Goal: Transaction & Acquisition: Book appointment/travel/reservation

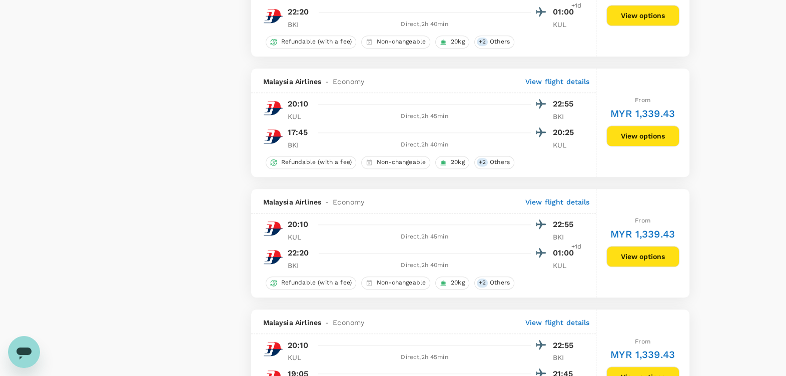
scroll to position [1116, 0]
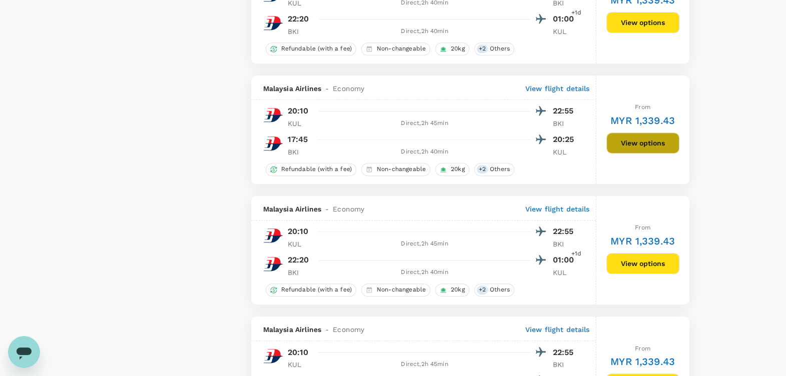
click at [637, 136] on button "View options" at bounding box center [642, 143] width 73 height 21
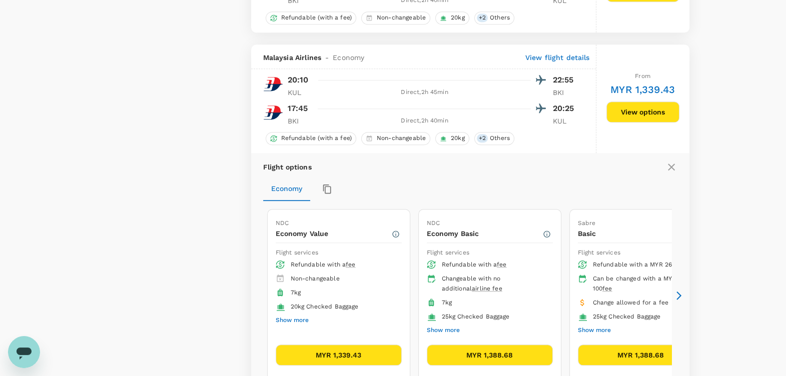
scroll to position [1188, 0]
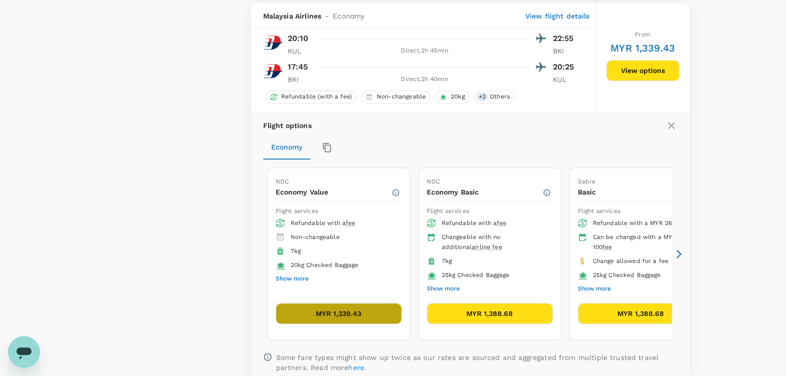
click at [371, 307] on button "MYR 1,339.43" at bounding box center [339, 313] width 126 height 21
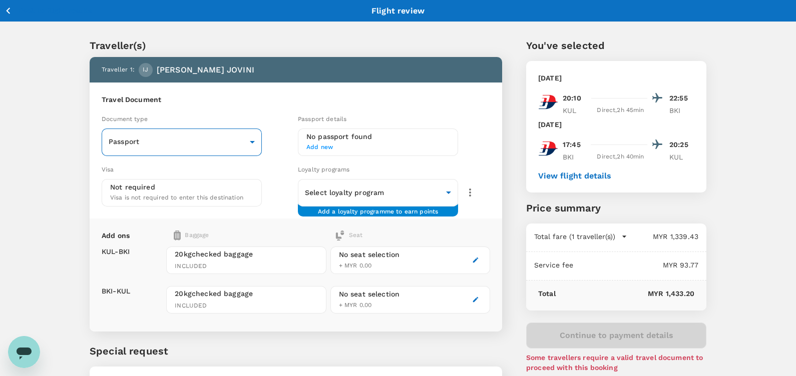
click at [220, 142] on body "Back to flight results Flight review Traveller(s) Traveller 1 : IJ [PERSON_NAME…" at bounding box center [398, 229] width 796 height 459
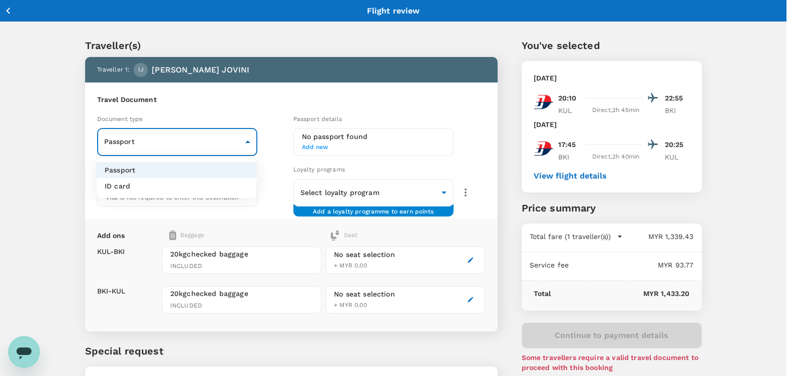
click at [168, 185] on li "ID card" at bounding box center [177, 186] width 160 height 16
type input "Id card"
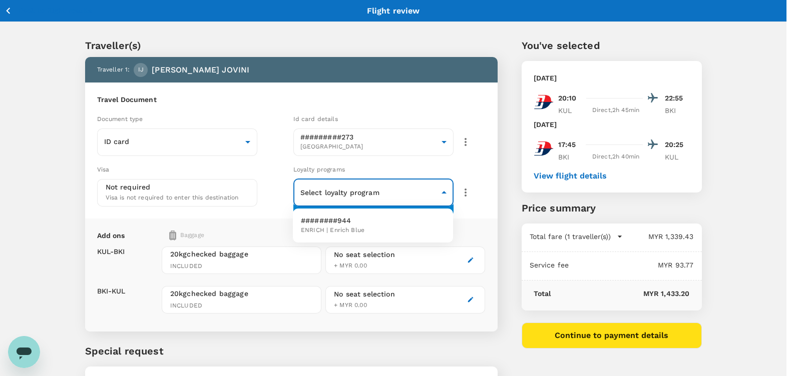
click at [372, 193] on body "Back to flight results Flight review Traveller(s) Traveller 1 : IJ [PERSON_NAME…" at bounding box center [398, 229] width 796 height 459
click at [357, 216] on p "########944" at bounding box center [333, 221] width 64 height 10
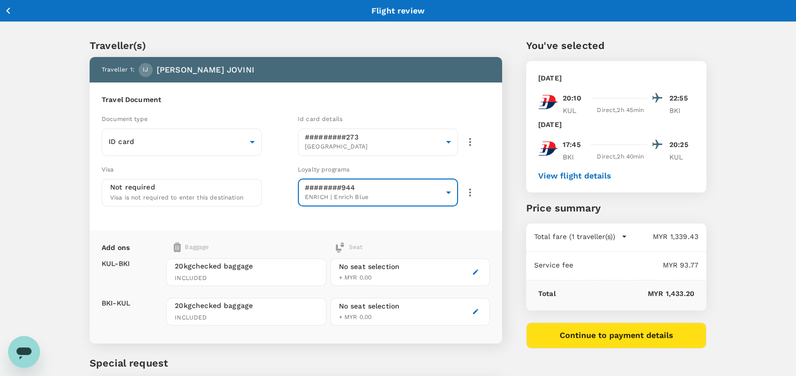
type input "afce66a6-5081-4992-8ec0-49f3b2766238"
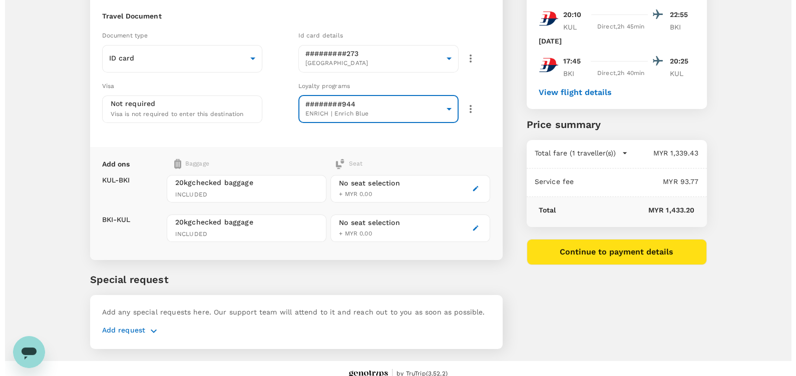
scroll to position [94, 0]
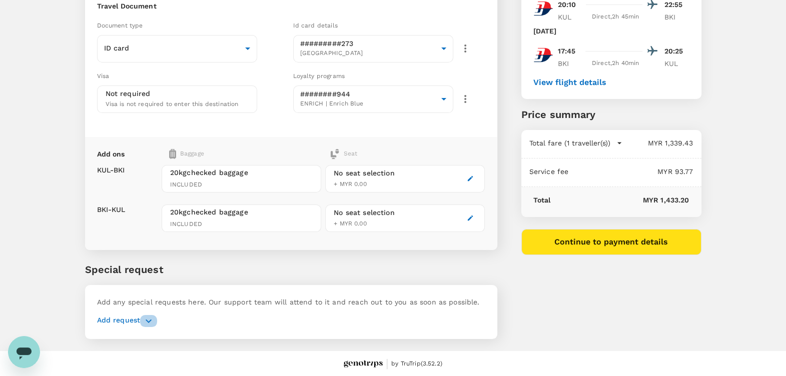
click at [140, 320] on button "button" at bounding box center [148, 321] width 17 height 12
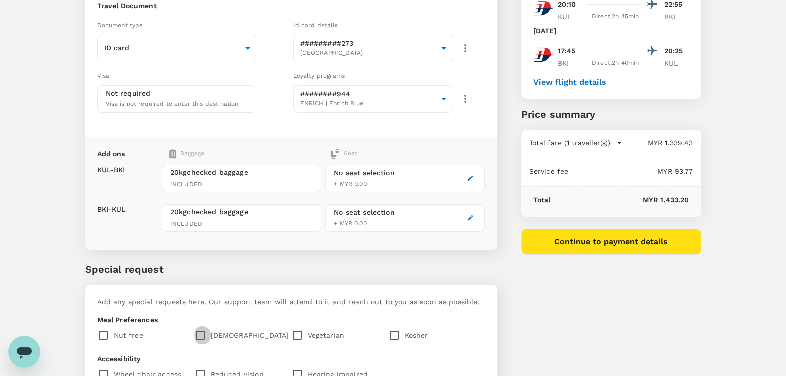
click at [194, 332] on input "checkbox" at bounding box center [202, 335] width 17 height 21
checkbox input "true"
click at [603, 235] on button "Continue to payment details" at bounding box center [611, 242] width 180 height 26
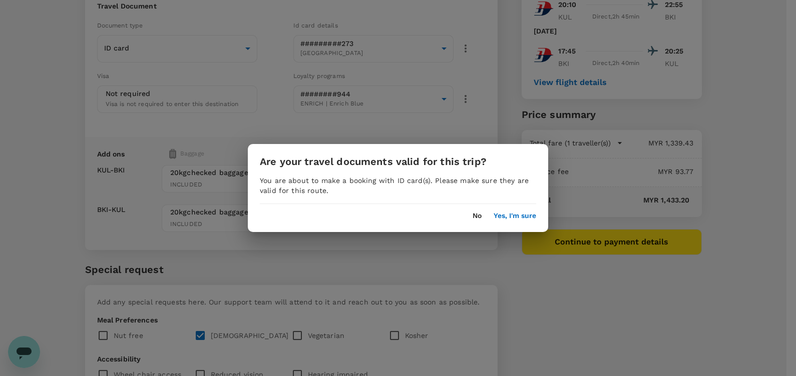
click at [521, 226] on div "Are your travel documents valid for this trip? You are about to make a booking …" at bounding box center [398, 188] width 300 height 88
click at [521, 223] on div "Are your travel documents valid for this trip? You are about to make a booking …" at bounding box center [398, 188] width 300 height 88
click at [522, 222] on div "Are your travel documents valid for this trip? You are about to make a booking …" at bounding box center [398, 188] width 300 height 88
click at [525, 219] on button "Yes, I'm sure" at bounding box center [514, 216] width 43 height 8
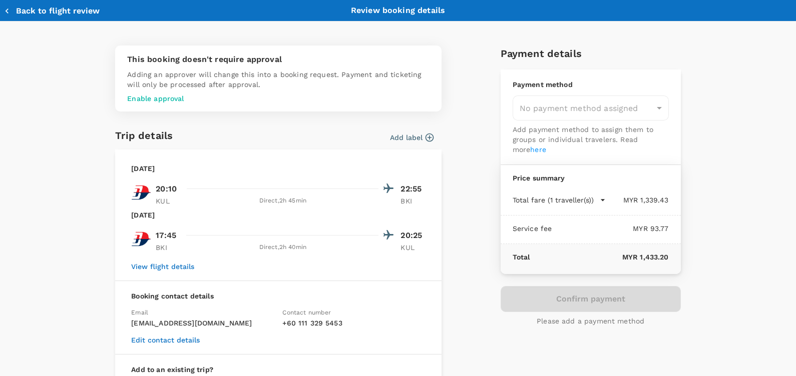
type input "9ea61a02-274a-4f65-9d5b-ca51ac7b2cfc"
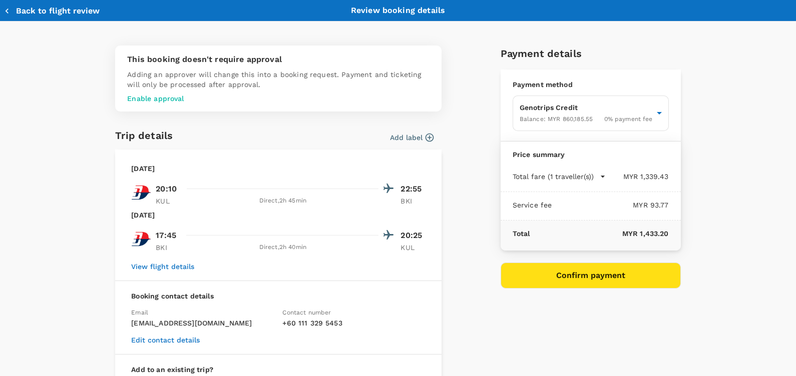
click at [160, 95] on p "Enable approval" at bounding box center [278, 99] width 302 height 10
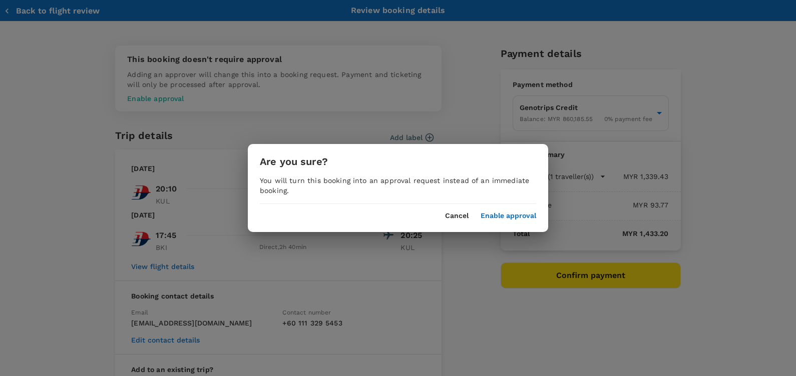
click at [511, 215] on button "Enable approval" at bounding box center [508, 216] width 56 height 8
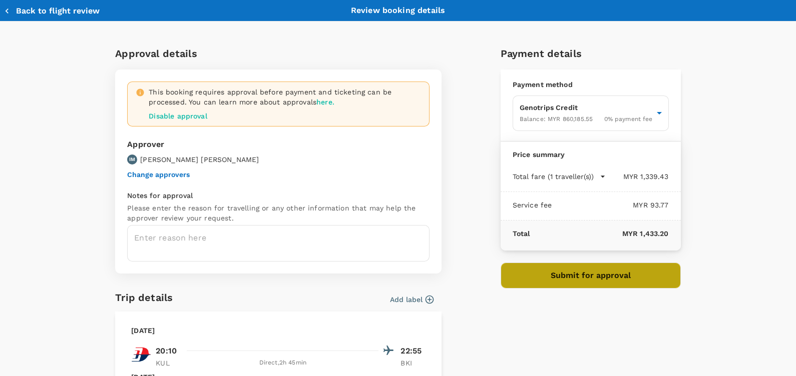
click at [618, 264] on button "Submit for approval" at bounding box center [590, 276] width 180 height 26
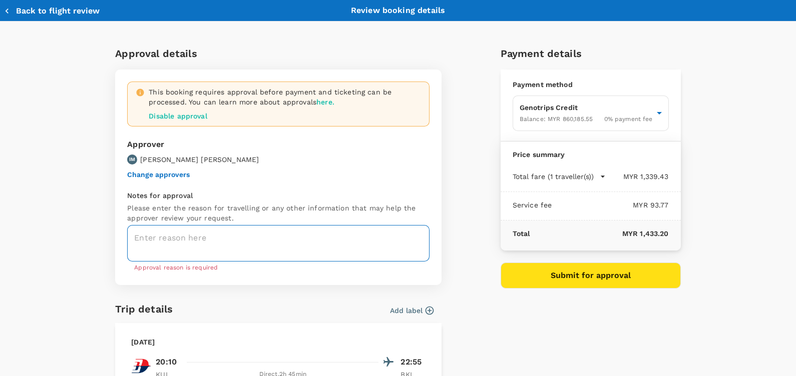
click at [194, 253] on textarea at bounding box center [278, 243] width 302 height 37
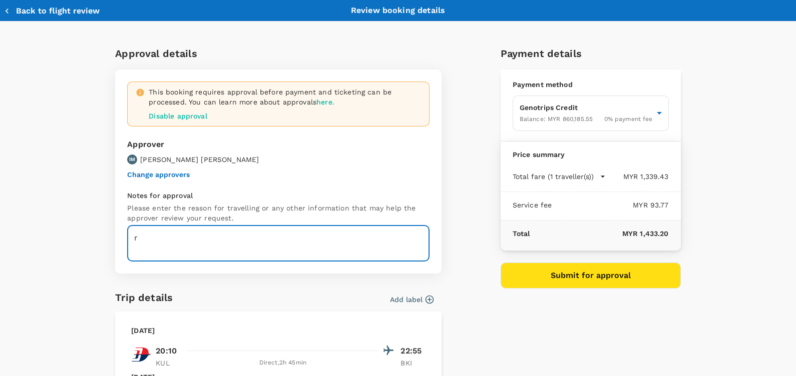
type textarea "r"
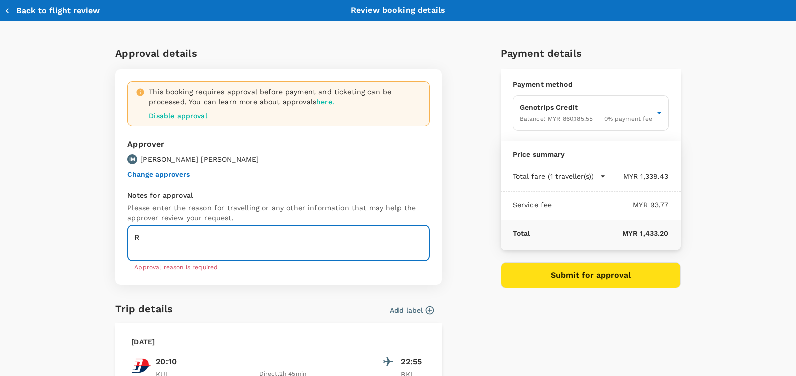
type textarea "R"
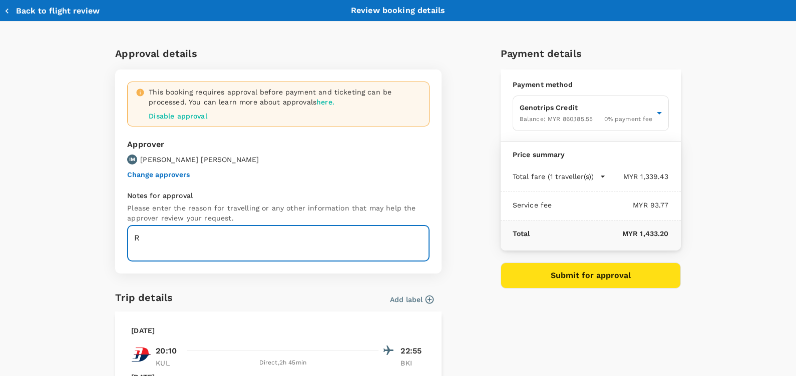
type textarea "R"
paste textarea "CRT000000017859"
type textarea "TRF Ref No. CRT000000017859"
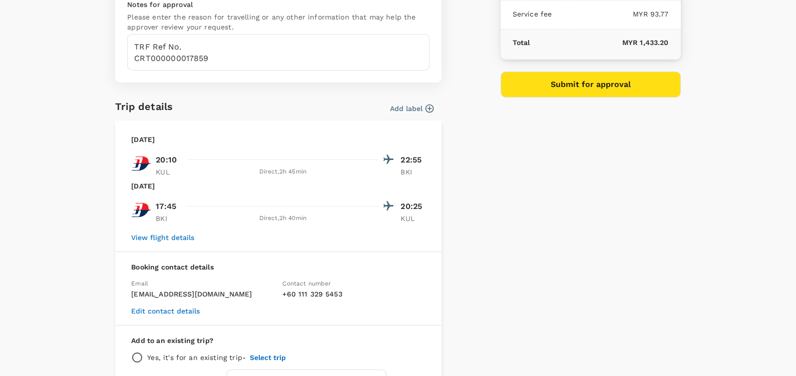
scroll to position [190, 0]
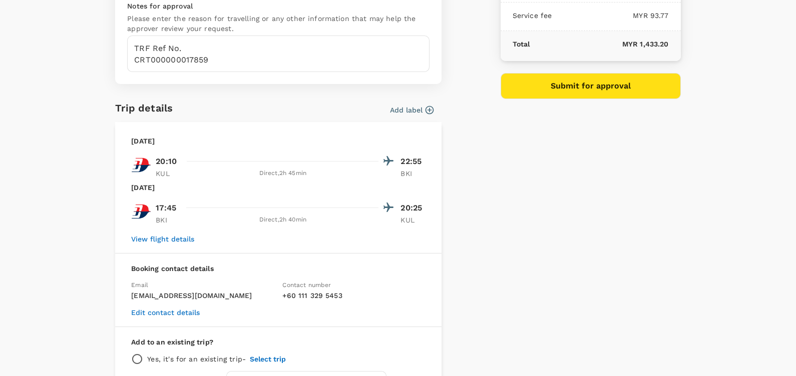
click at [603, 74] on button "Submit for approval" at bounding box center [590, 86] width 180 height 26
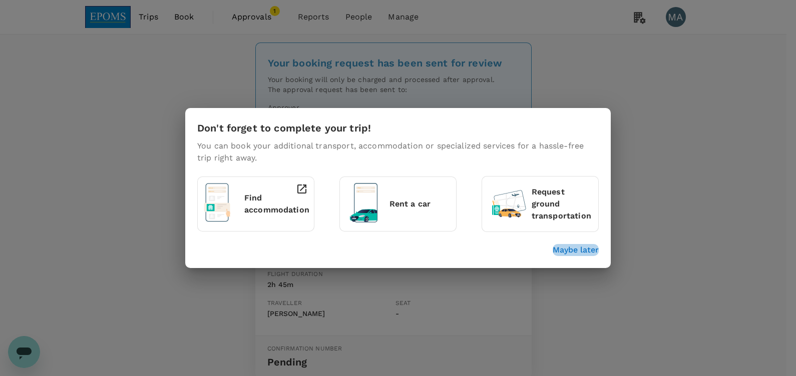
click at [594, 246] on p "Maybe later" at bounding box center [575, 250] width 46 height 12
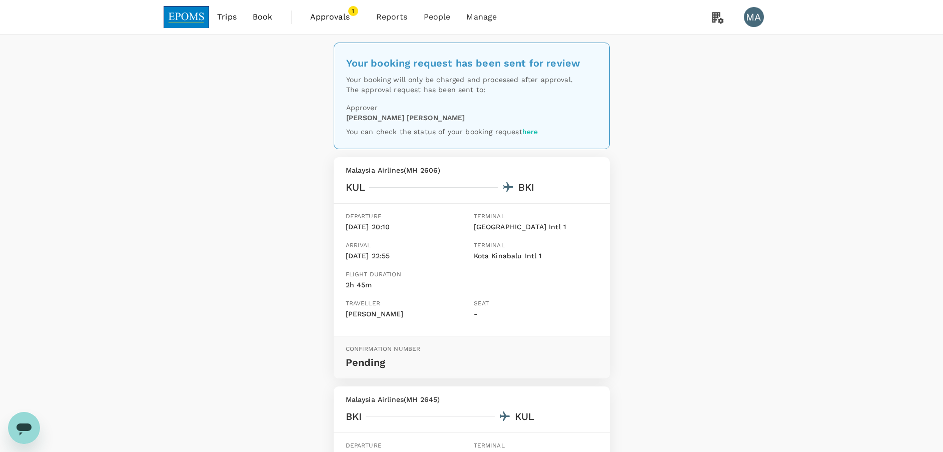
click at [335, 26] on link "Approvals 1" at bounding box center [335, 17] width 66 height 34
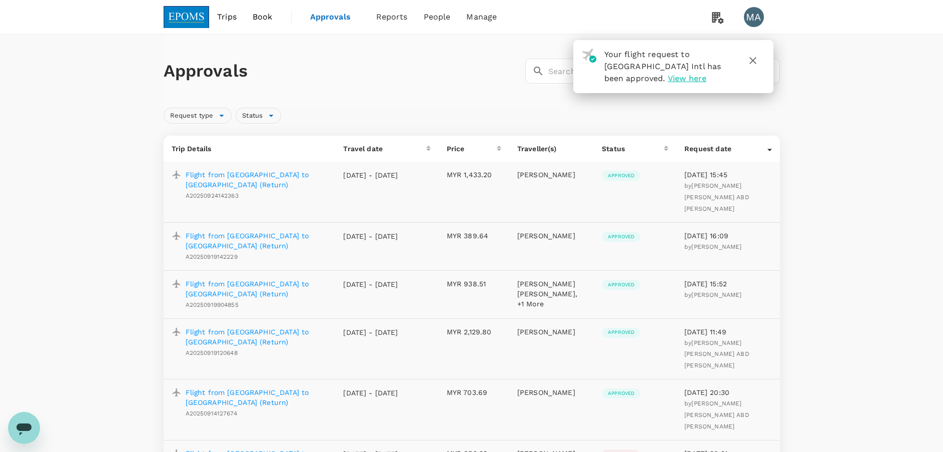
click at [668, 78] on span "View here" at bounding box center [687, 79] width 39 height 10
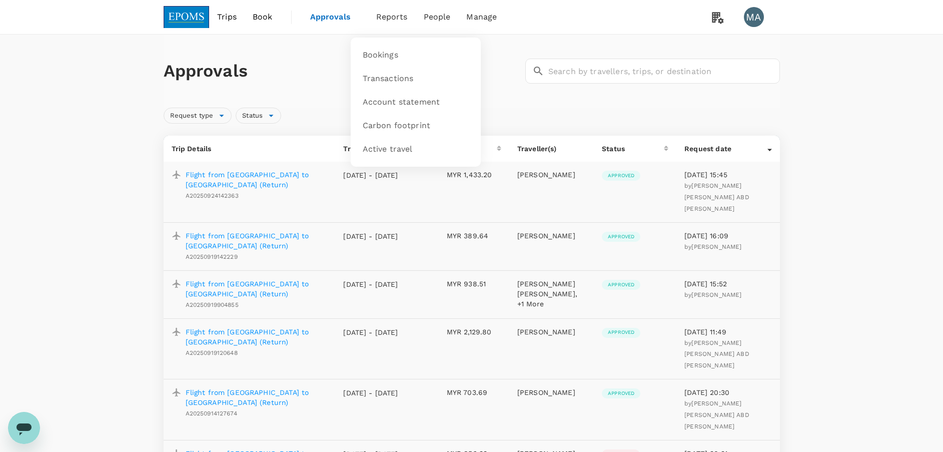
click at [412, 17] on li "Reports" at bounding box center [392, 17] width 48 height 34
click at [380, 51] on span "Bookings" at bounding box center [381, 56] width 36 height 12
